Goal: Information Seeking & Learning: Check status

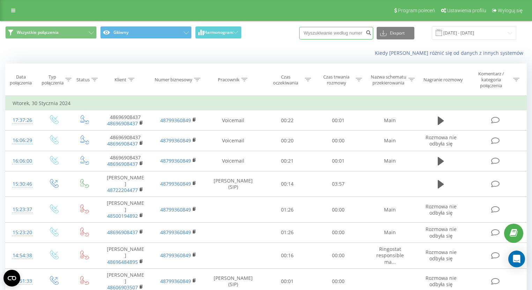
click at [325, 35] on input at bounding box center [336, 33] width 74 height 13
paste input "[PHONE_NUMBER]"
click at [319, 29] on input "[PHONE_NUMBER]" at bounding box center [336, 33] width 74 height 13
click at [320, 31] on input "[PHONE_NUMBER]" at bounding box center [336, 33] width 74 height 13
type input "532502343"
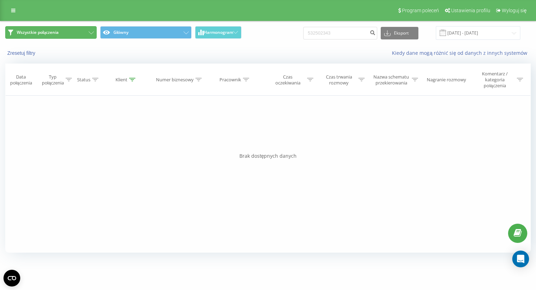
click at [22, 27] on button "Wszystkie połączenia" at bounding box center [50, 32] width 91 height 13
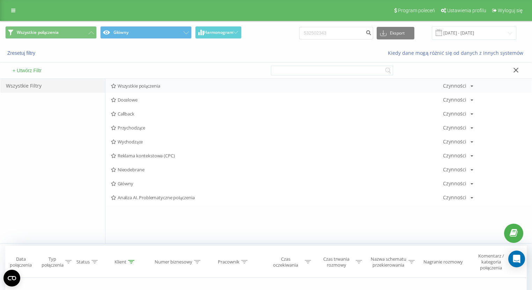
click at [141, 87] on span "Wszystkie połączenia" at bounding box center [277, 85] width 332 height 5
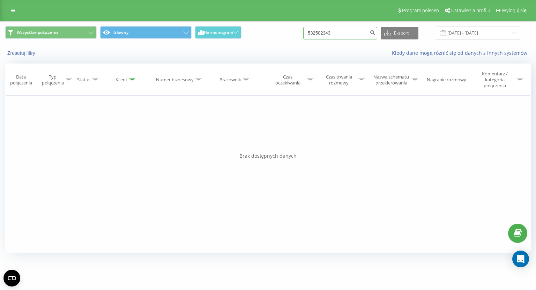
click at [348, 31] on input "532502343" at bounding box center [340, 33] width 74 height 13
click at [333, 34] on input "532502343" at bounding box center [340, 33] width 74 height 13
paste input "+48"
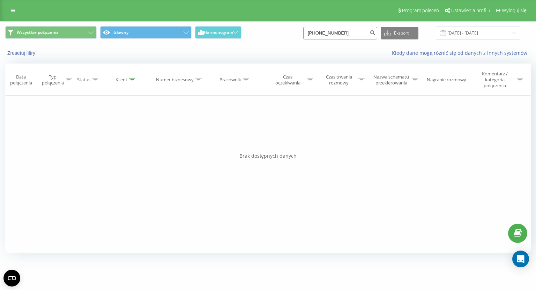
click at [324, 33] on input "[PHONE_NUMBER]" at bounding box center [340, 33] width 74 height 13
type input "532502343"
